Goal: Information Seeking & Learning: Learn about a topic

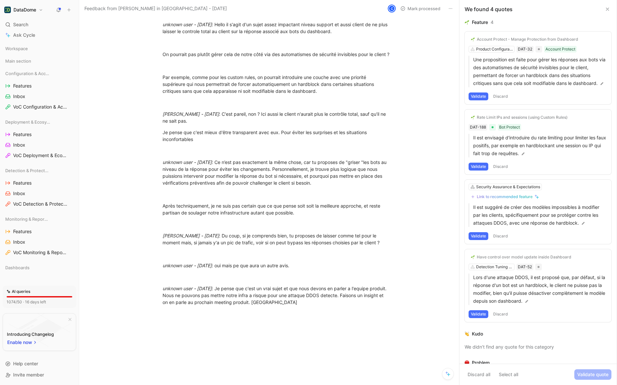
scroll to position [30, 0]
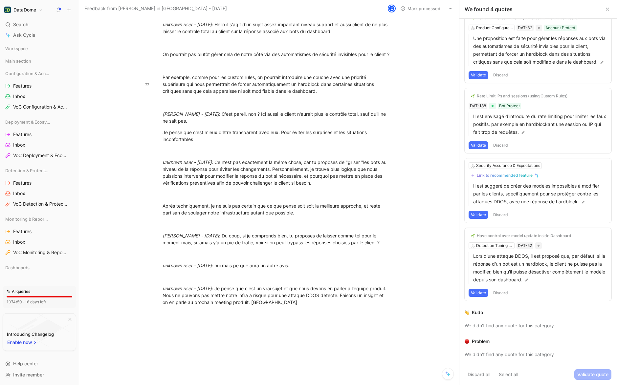
click at [465, 237] on icon at bounding box center [464, 236] width 4 height 4
click at [462, 233] on input "checkbox" at bounding box center [462, 233] width 0 height 0
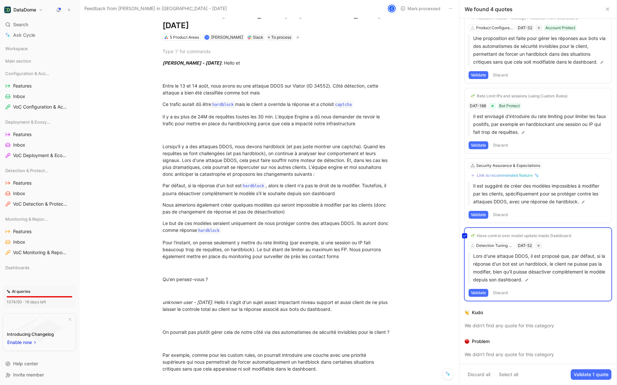
scroll to position [28, 0]
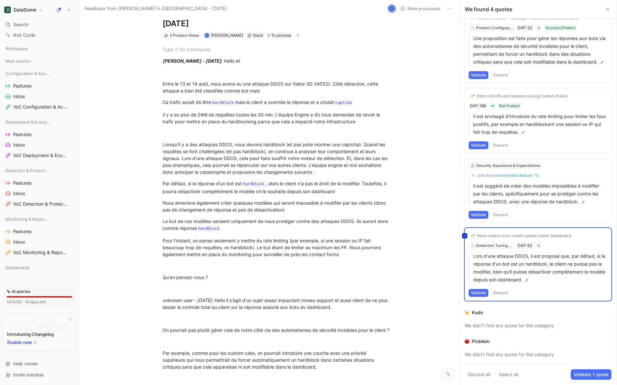
click at [496, 249] on div "Have control over model update inside Dashboard Detection Tuning & Enrichment D…" at bounding box center [537, 264] width 147 height 73
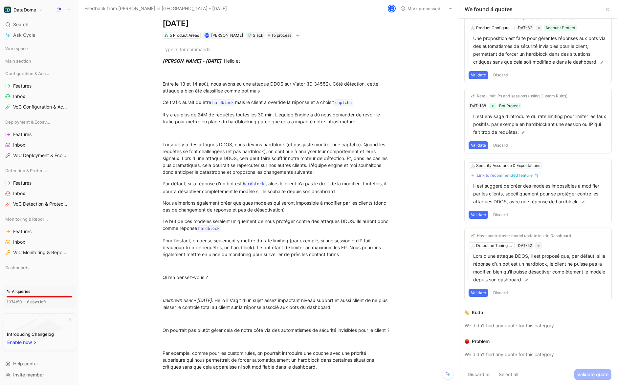
click at [496, 249] on p "Lors d'une attaque DDOS, il est proposé que, par défaut, si la réponse d'un bot…" at bounding box center [540, 268] width 134 height 32
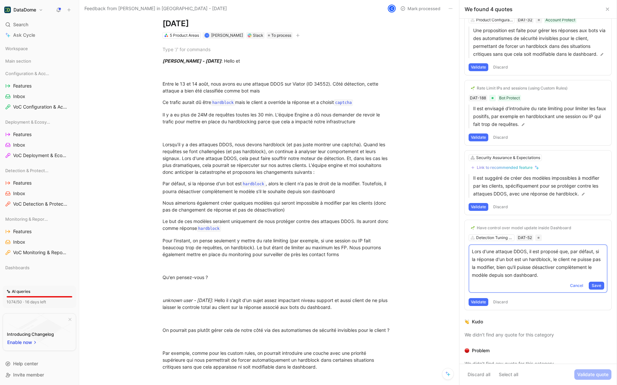
click at [496, 249] on div "Have control over model update inside Dashboard Detection Tuning & Enrichment D…" at bounding box center [537, 265] width 147 height 90
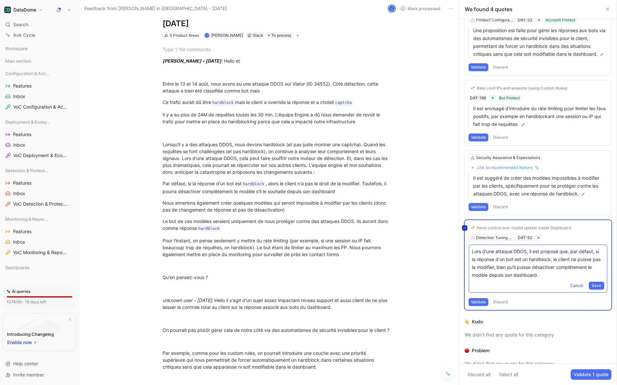
click at [496, 249] on div "We didn’t find any quote for this category" at bounding box center [537, 335] width 147 height 8
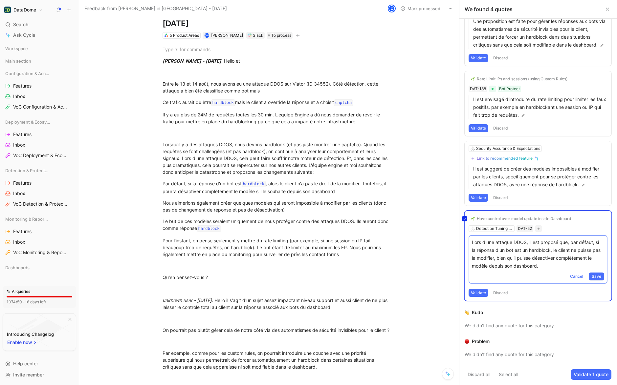
click at [496, 249] on button "Validate 1 quote" at bounding box center [590, 375] width 41 height 11
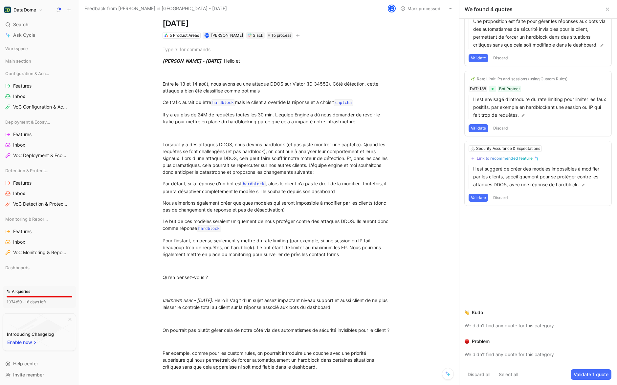
scroll to position [0, 0]
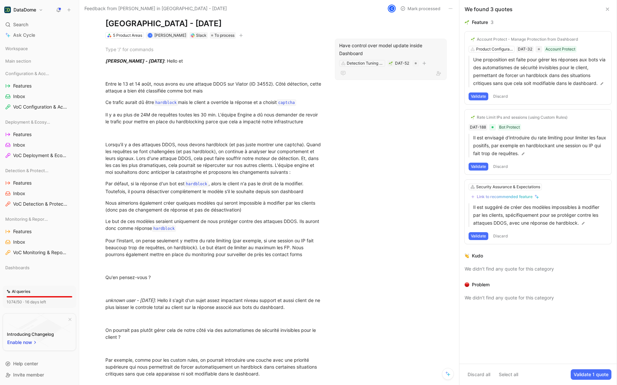
click at [357, 42] on div "Have control over model update inside Dashboard" at bounding box center [390, 50] width 103 height 16
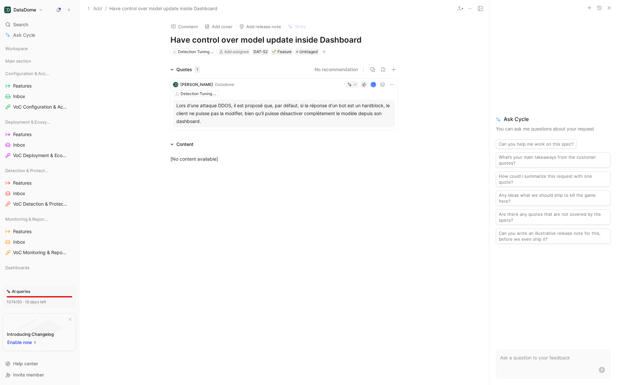
click at [224, 117] on div "Lors d'une attaque DDOS, il est proposé que, par défaut, si la réponse d'un bot…" at bounding box center [283, 114] width 215 height 24
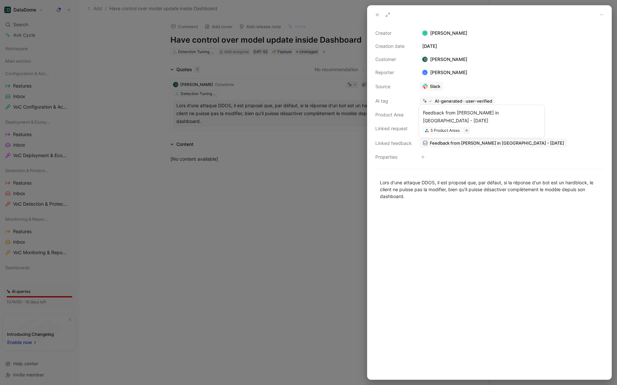
click at [474, 143] on span "Feedback from [PERSON_NAME] in [GEOGRAPHIC_DATA] - [DATE]" at bounding box center [497, 143] width 134 height 6
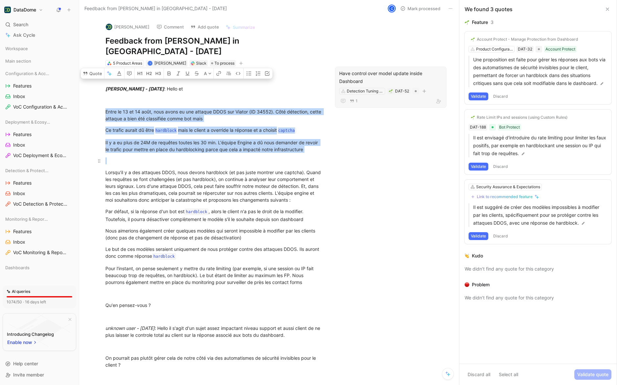
drag, startPoint x: 106, startPoint y: 101, endPoint x: 326, endPoint y: 147, distance: 225.0
click at [326, 147] on div "[PERSON_NAME] - [DATE] : Hello et Entre le [DATE] et [DATE], nous avons eu une …" at bounding box center [214, 351] width 242 height 569
copy div "Entre le [DATE] et [DATE], nous avons eu une attaque DDOS sur Viator (ID 34552)…"
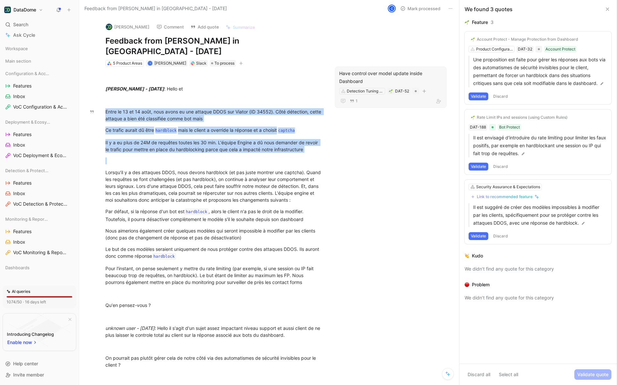
click at [377, 72] on div "Have control over model update inside Dashboard" at bounding box center [390, 78] width 103 height 16
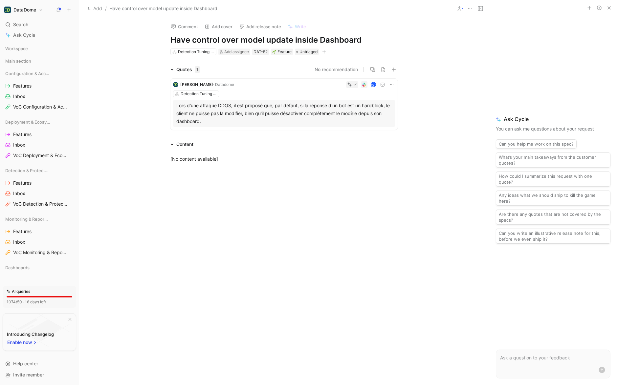
click at [269, 112] on div "Lors d'une attaque DDOS, il est proposé que, par défaut, si la réponse d'un bot…" at bounding box center [283, 114] width 215 height 24
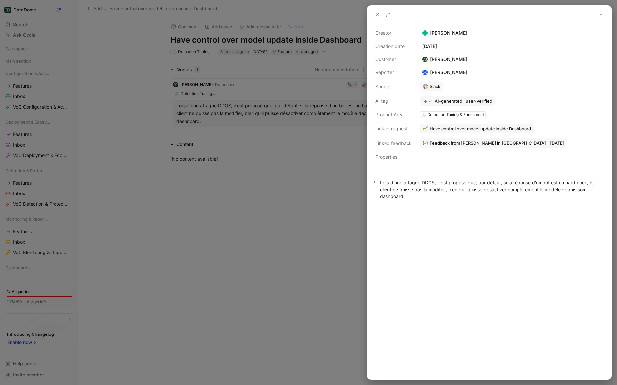
click at [410, 192] on div "Lors d'une attaque DDOS, il est proposé que, par défaut, si la réponse d'un bot…" at bounding box center [489, 189] width 219 height 21
click at [411, 198] on div "Lors d'une attaque DDOS, il est proposé que, par défaut, si la réponse d'un bot…" at bounding box center [489, 189] width 219 height 21
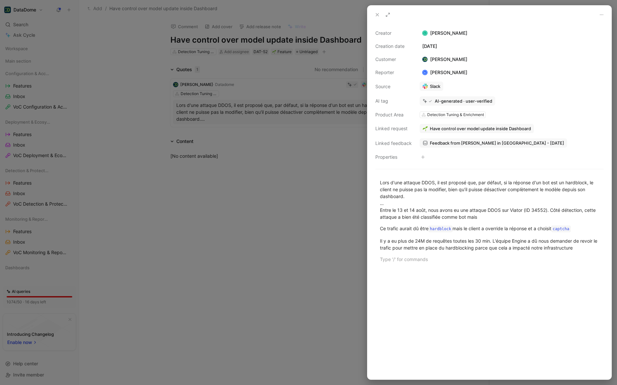
click at [287, 223] on div at bounding box center [308, 192] width 617 height 385
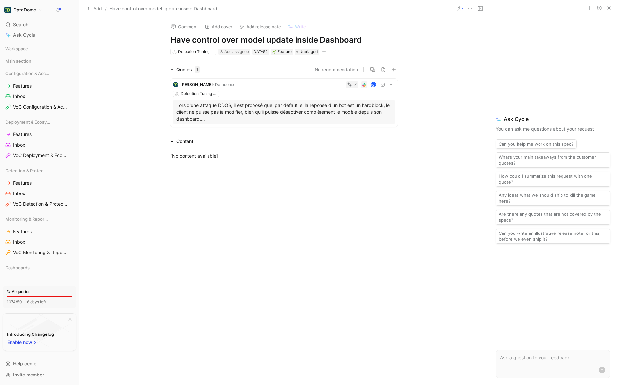
click at [251, 94] on div "Detection Tuning & Enrichment" at bounding box center [284, 94] width 222 height 7
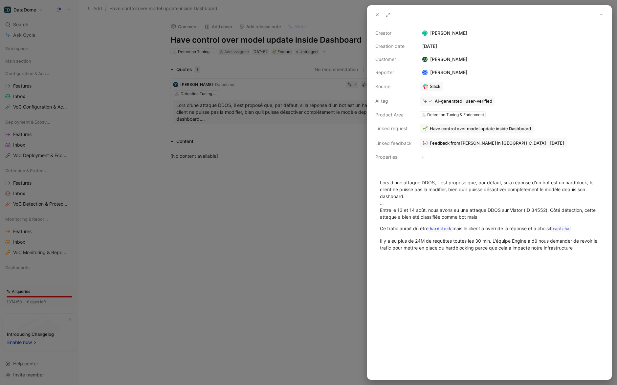
click at [458, 144] on span "Feedback from [PERSON_NAME] in [GEOGRAPHIC_DATA] - [DATE]" at bounding box center [497, 143] width 134 height 6
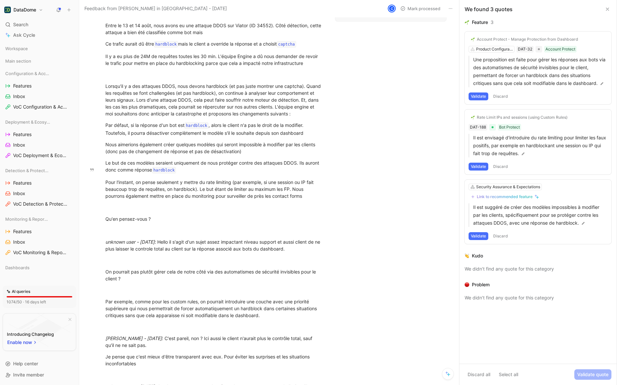
scroll to position [63, 0]
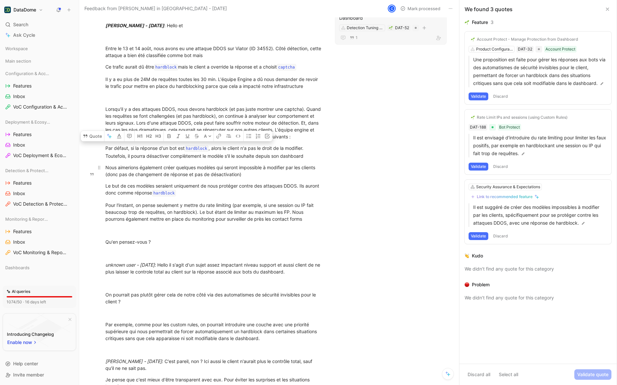
drag, startPoint x: 106, startPoint y: 159, endPoint x: 150, endPoint y: 169, distance: 45.2
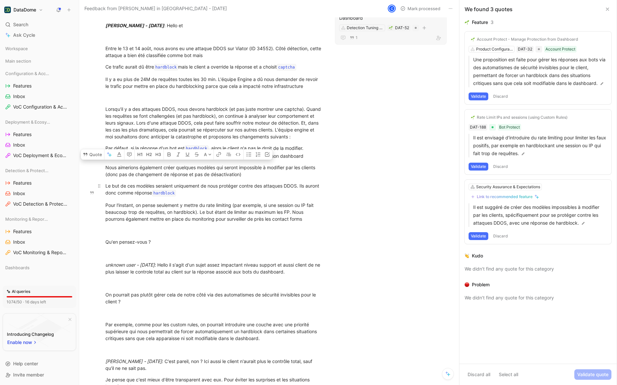
drag, startPoint x: 105, startPoint y: 182, endPoint x: 202, endPoint y: 188, distance: 97.0
click at [202, 188] on div "Le but de ces modèles seraient uniquement de nous protéger contre des attaques …" at bounding box center [213, 189] width 217 height 15
copy div "Le but de ces modèles seraient uniquement de nous protéger contre des attaques …"
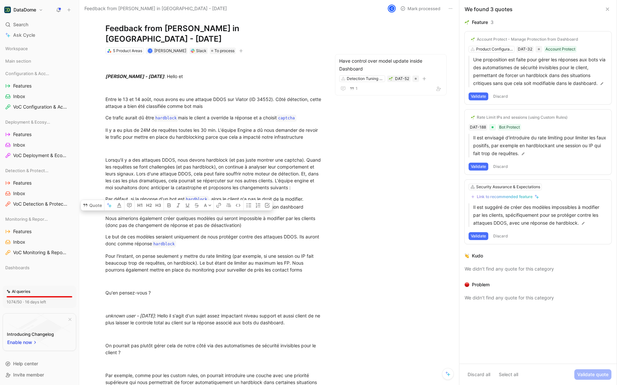
scroll to position [10, 0]
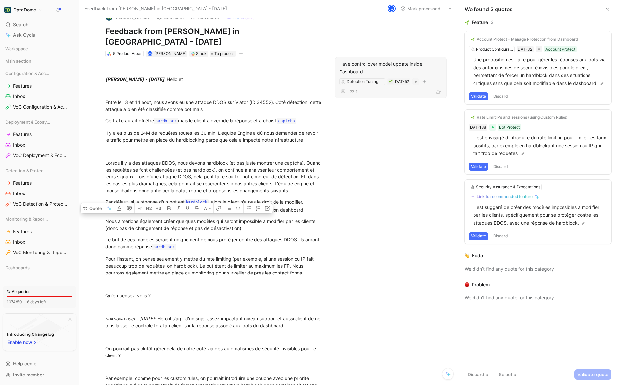
click at [396, 62] on div "Have control over model update inside Dashboard" at bounding box center [390, 68] width 103 height 16
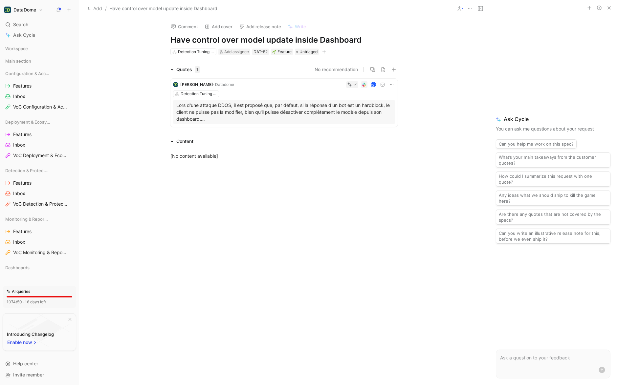
click at [277, 124] on div "Lors d'une attaque DDOS, il est proposé que, par défaut, si la réponse d'un bot…" at bounding box center [284, 112] width 222 height 25
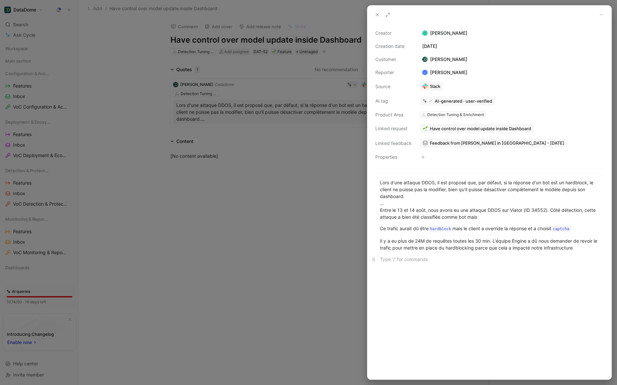
click at [470, 249] on p at bounding box center [489, 259] width 244 height 11
click at [214, 177] on div at bounding box center [308, 192] width 617 height 385
